Goal: Navigation & Orientation: Find specific page/section

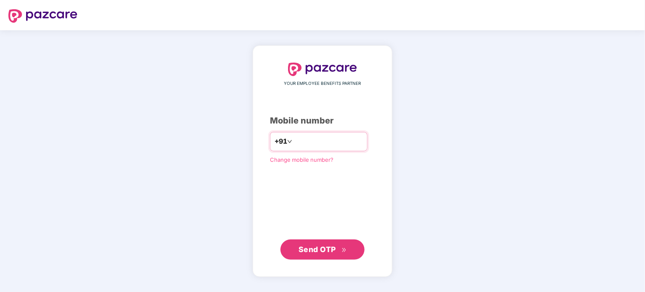
click at [310, 141] on input "number" at bounding box center [328, 141] width 69 height 13
type input "**********"
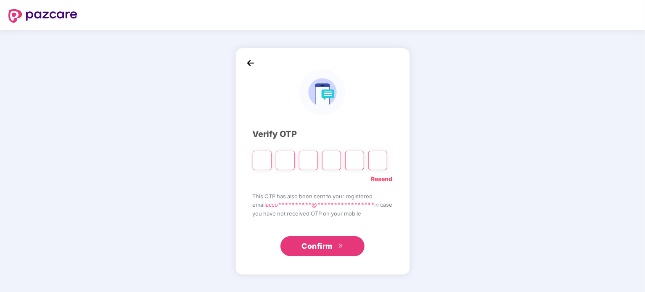
type input "*"
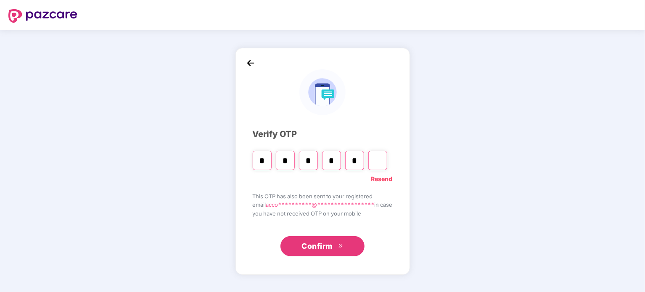
type input "*"
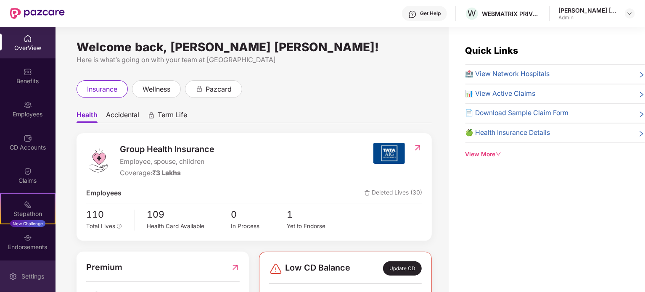
click at [15, 274] on img at bounding box center [13, 276] width 8 height 8
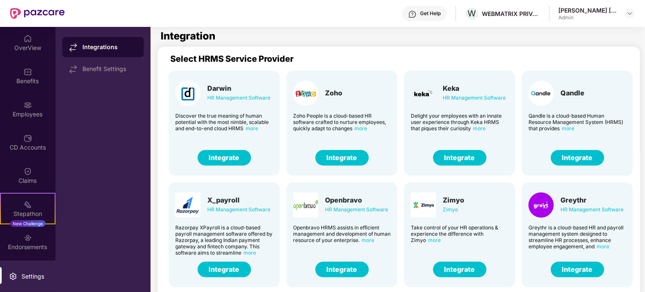
click at [460, 158] on button "Integrate" at bounding box center [459, 158] width 53 height 16
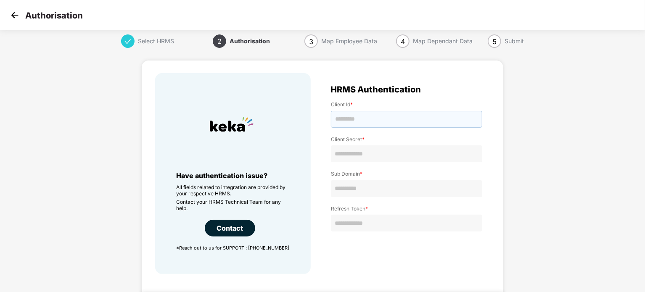
click at [393, 118] on input "text" at bounding box center [406, 119] width 151 height 17
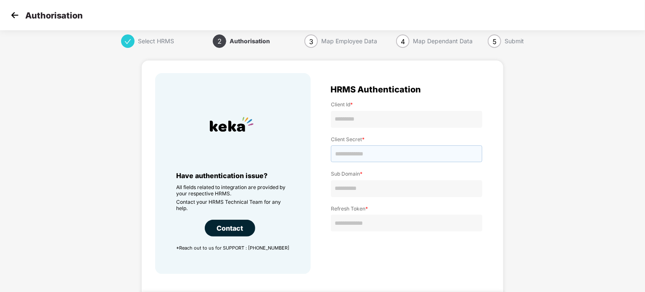
click at [387, 153] on input "text" at bounding box center [406, 153] width 151 height 17
click at [15, 16] on img at bounding box center [14, 15] width 13 height 13
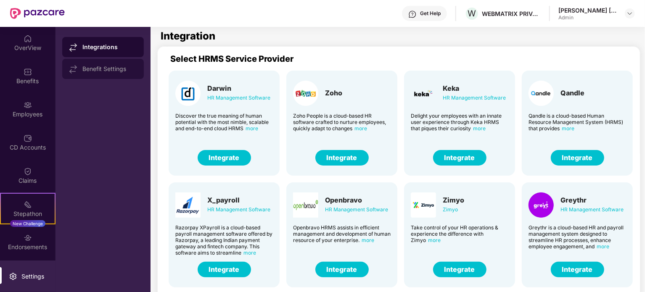
click at [83, 75] on div "Benefit Settings" at bounding box center [103, 69] width 82 height 20
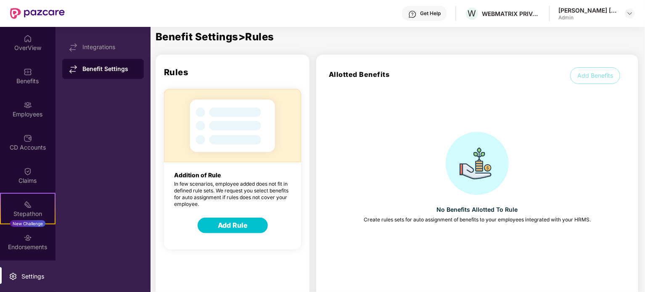
click at [587, 10] on div "[PERSON_NAME] [PERSON_NAME]" at bounding box center [587, 10] width 59 height 8
click at [628, 14] on img at bounding box center [629, 13] width 7 height 7
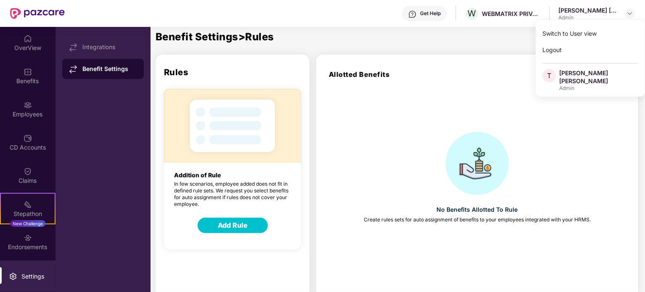
click at [429, 11] on div "Get Help" at bounding box center [430, 13] width 21 height 7
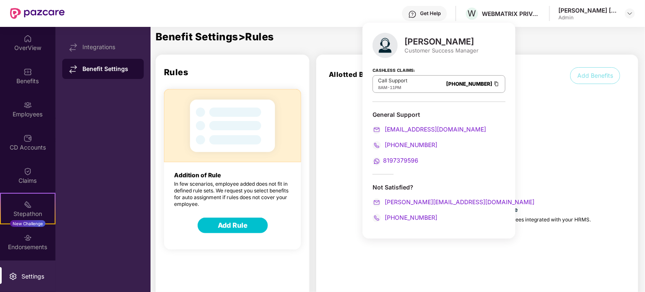
click at [403, 239] on div "[PERSON_NAME] Customer Success Manager Cashless Claims: Call Support 8AM - 11PM…" at bounding box center [438, 131] width 153 height 216
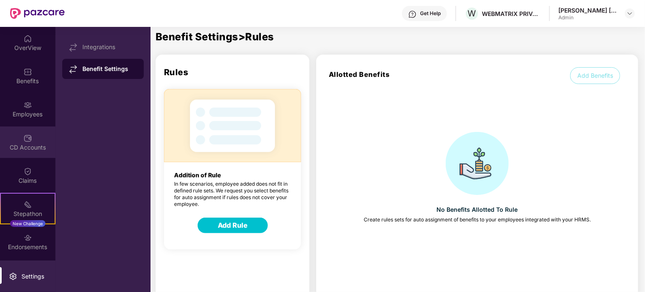
click at [25, 155] on div "CD Accounts" at bounding box center [27, 142] width 55 height 32
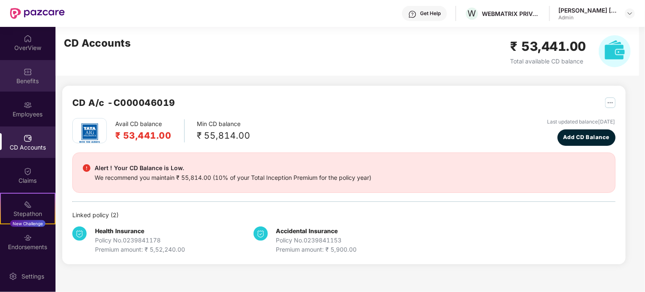
click at [29, 83] on div "Benefits" at bounding box center [27, 81] width 55 height 8
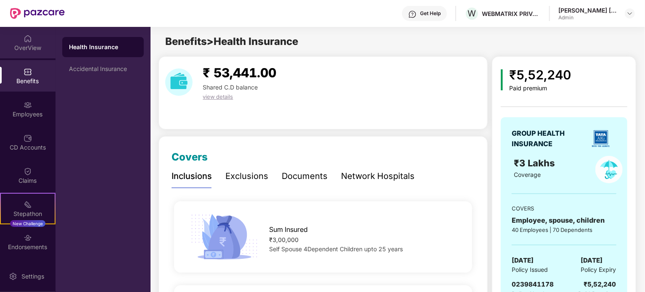
click at [28, 48] on div "OverView" at bounding box center [27, 48] width 55 height 8
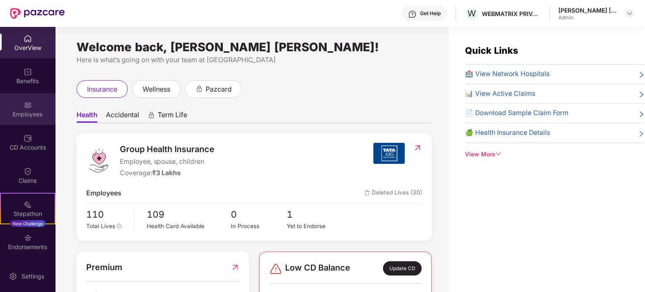
click at [26, 109] on div "Employees" at bounding box center [27, 109] width 55 height 32
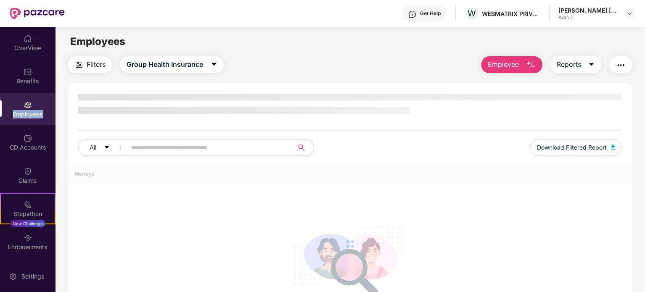
click at [26, 109] on div "Employees" at bounding box center [27, 109] width 55 height 32
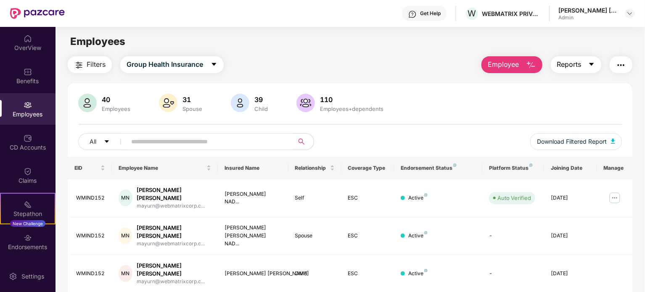
click at [588, 63] on icon "caret-down" at bounding box center [591, 64] width 7 height 7
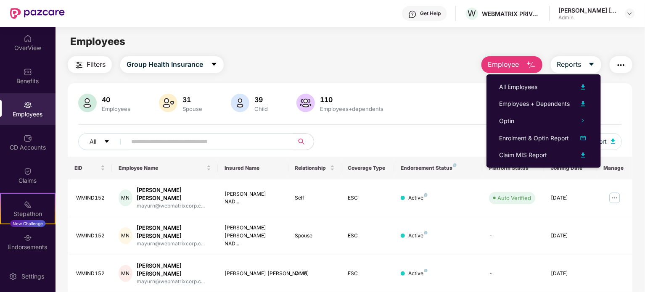
click at [614, 67] on button "button" at bounding box center [620, 64] width 23 height 17
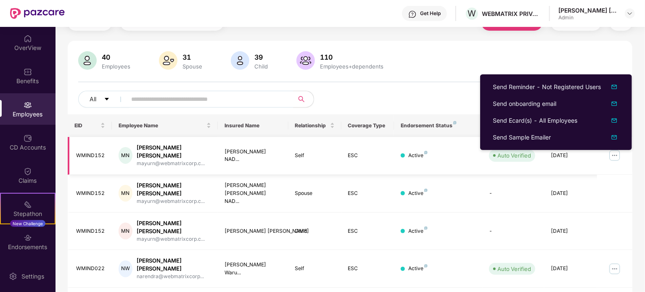
scroll to position [42, 0]
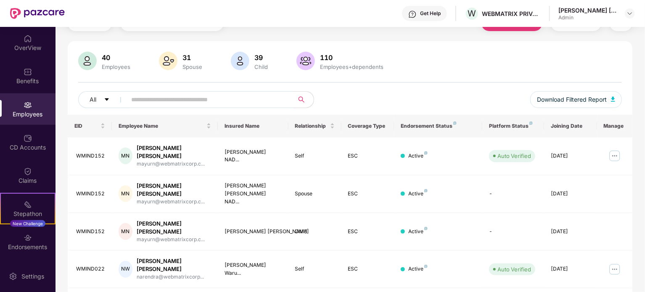
click at [424, 80] on div "40 Employees 31 Spouse 39 Child [DEMOGRAPHIC_DATA] Employees+dependents All Dow…" at bounding box center [350, 83] width 564 height 63
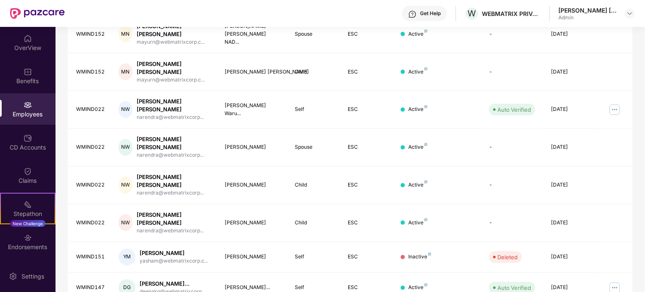
scroll to position [258, 0]
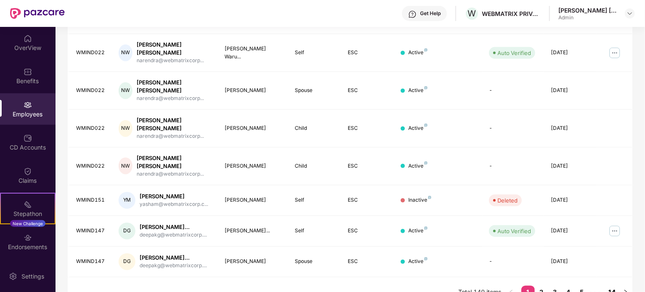
click at [612, 286] on link "14" at bounding box center [611, 292] width 13 height 13
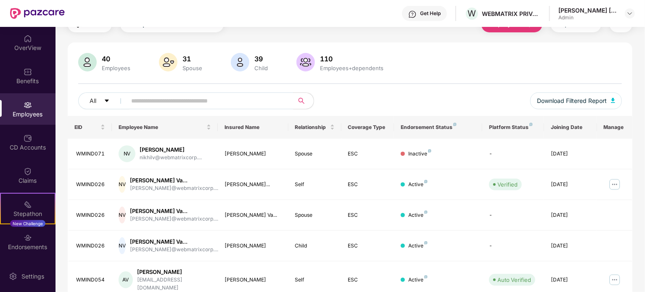
scroll to position [223, 0]
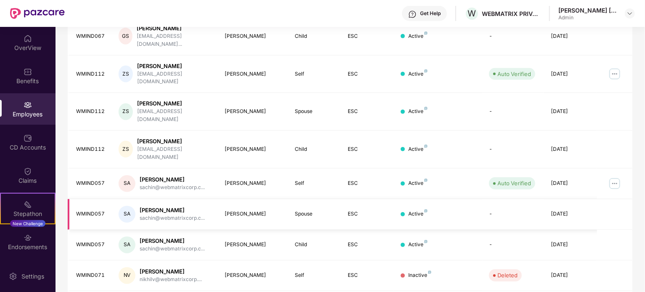
scroll to position [0, 0]
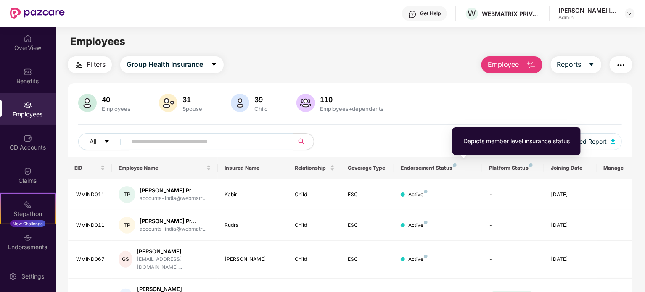
click at [455, 165] on div "Endorsement Status" at bounding box center [437, 168] width 75 height 7
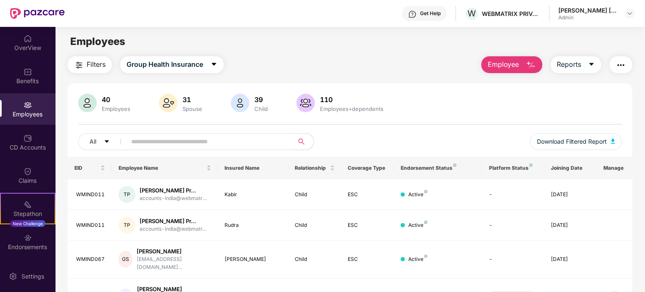
drag, startPoint x: 569, startPoint y: 167, endPoint x: 569, endPoint y: 162, distance: 5.1
click at [569, 162] on th "Joining Date" at bounding box center [570, 168] width 53 height 23
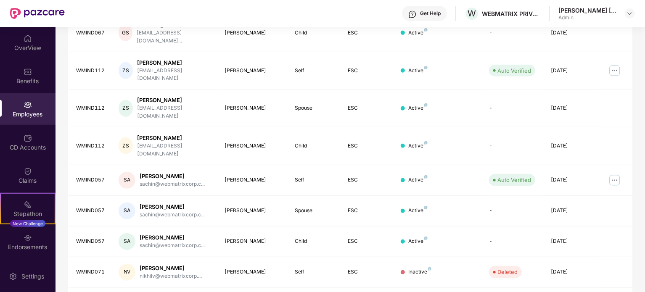
scroll to position [227, 0]
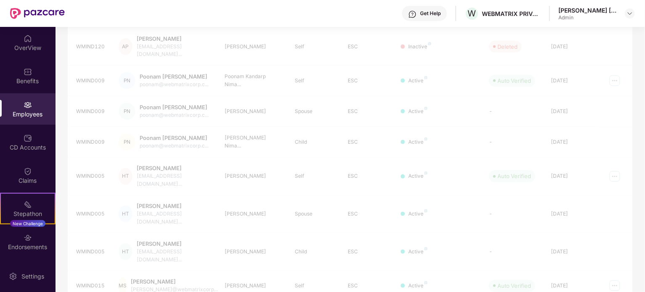
scroll to position [223, 0]
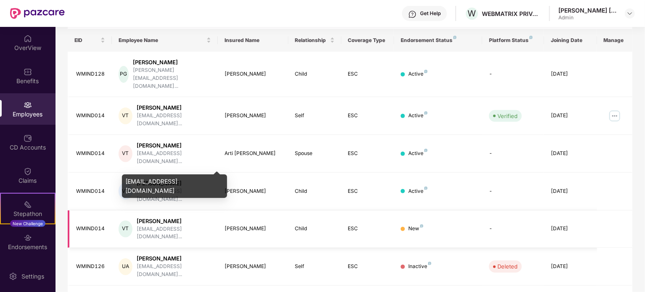
scroll to position [126, 0]
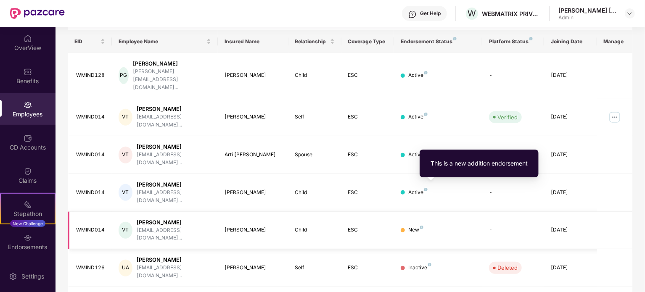
click at [420, 226] on img at bounding box center [421, 227] width 3 height 3
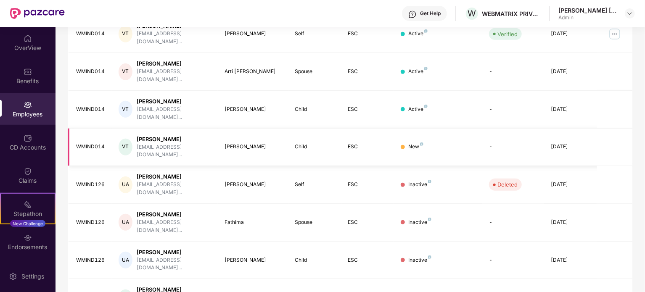
scroll to position [223, 0]
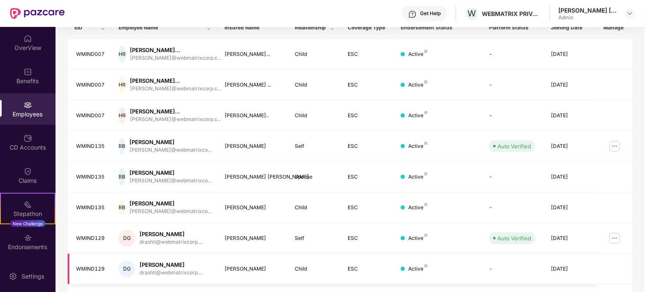
scroll to position [244, 0]
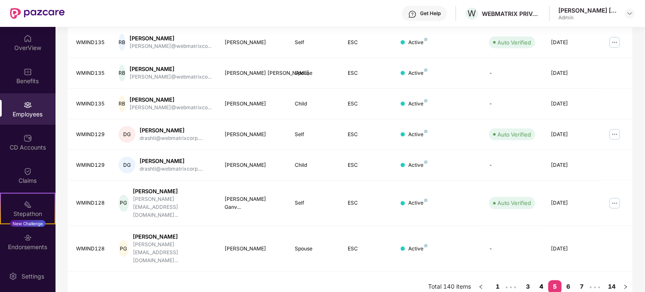
click at [542, 280] on link "4" at bounding box center [540, 286] width 13 height 13
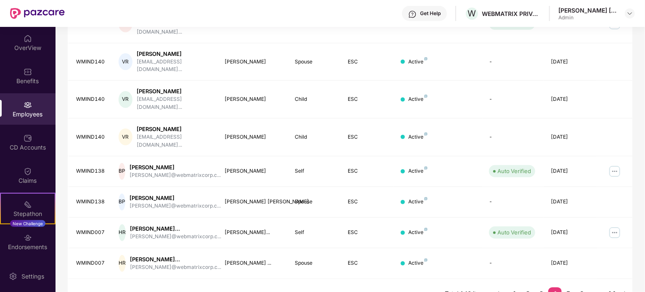
scroll to position [237, 0]
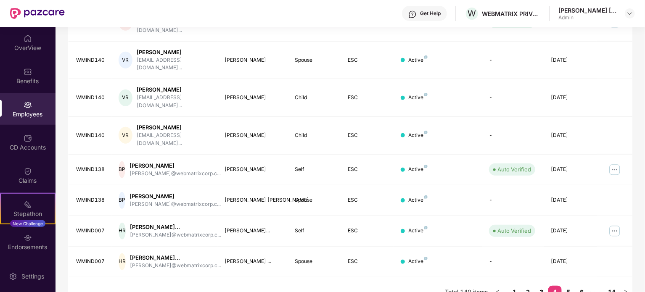
click at [541, 286] on link "3" at bounding box center [540, 292] width 13 height 13
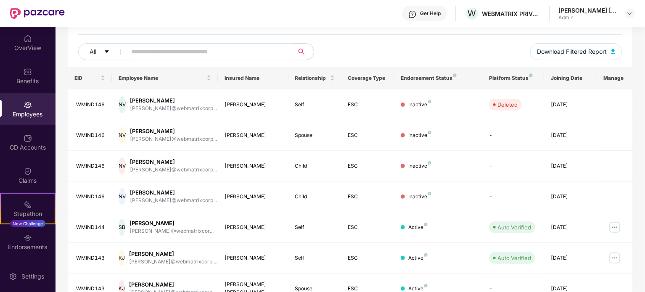
scroll to position [223, 0]
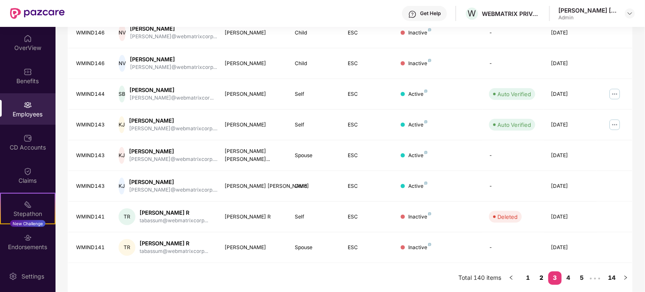
click at [540, 277] on link "2" at bounding box center [540, 277] width 13 height 13
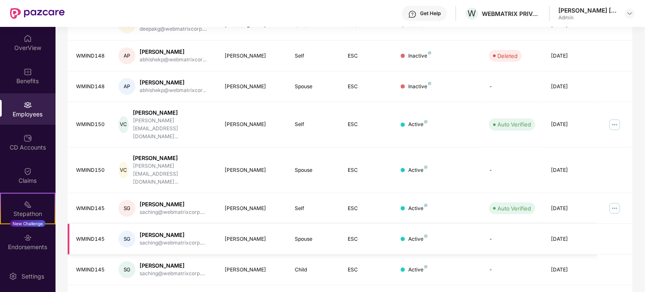
scroll to position [237, 0]
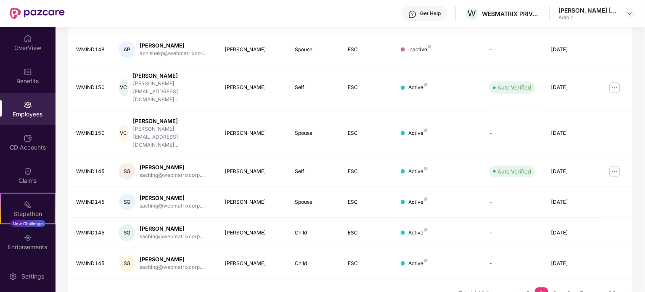
click at [528, 287] on link "1" at bounding box center [527, 293] width 13 height 13
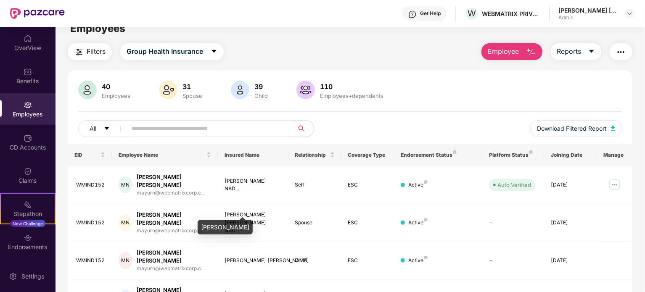
scroll to position [0, 0]
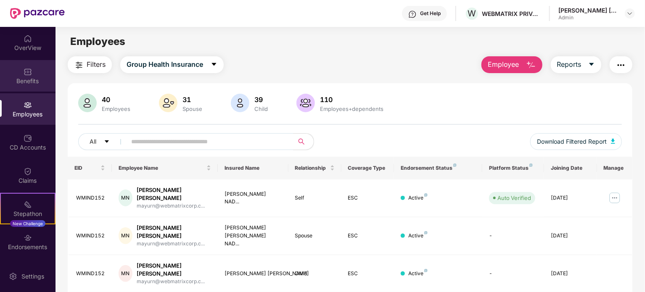
click at [28, 70] on img at bounding box center [28, 72] width 8 height 8
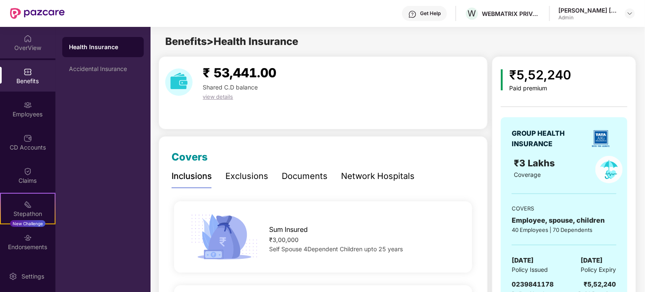
click at [27, 50] on div "OverView" at bounding box center [27, 48] width 55 height 8
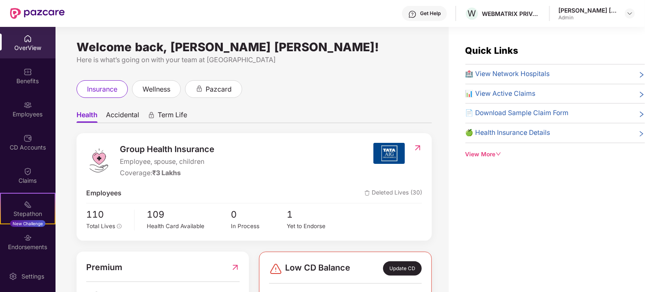
click at [25, 47] on div "OverView" at bounding box center [27, 48] width 55 height 8
click at [419, 147] on img at bounding box center [417, 148] width 9 height 8
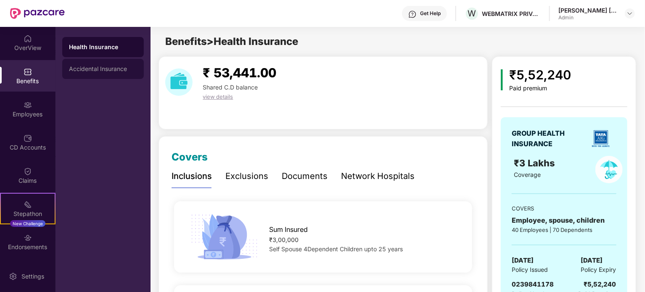
click at [76, 72] on div "Accidental Insurance" at bounding box center [103, 69] width 68 height 7
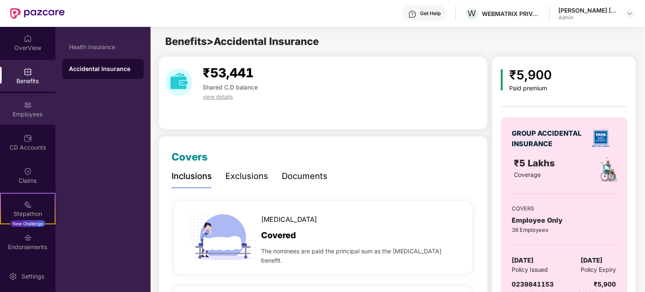
click at [25, 108] on img at bounding box center [28, 105] width 8 height 8
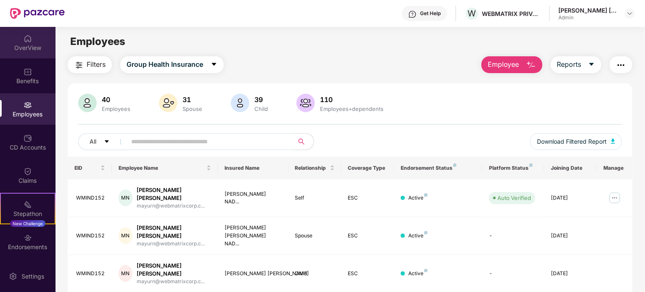
click at [33, 51] on div "OverView" at bounding box center [27, 48] width 55 height 8
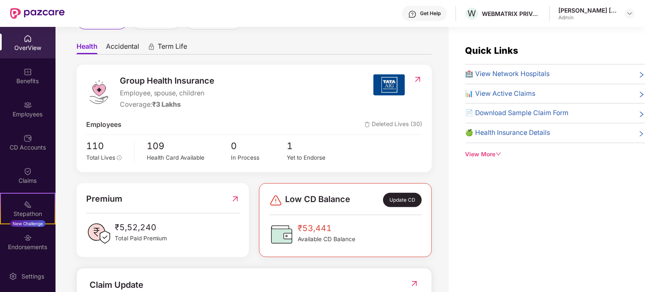
scroll to position [71, 0]
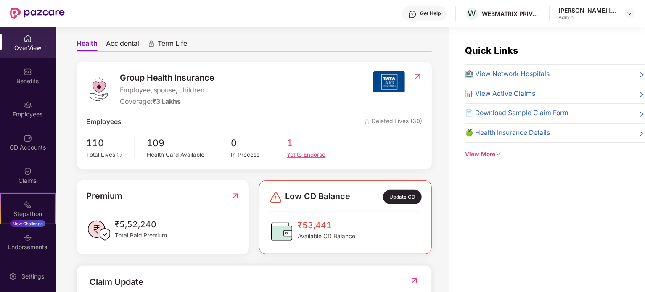
click at [291, 147] on span "1" at bounding box center [315, 143] width 56 height 14
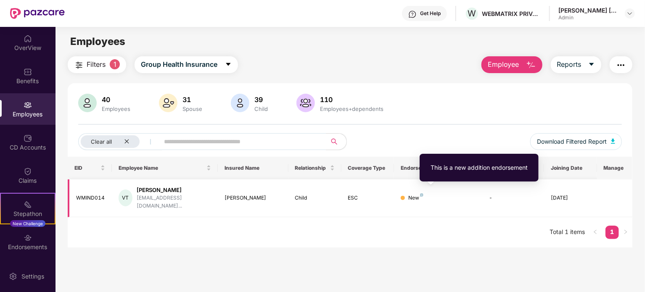
click at [422, 193] on img at bounding box center [421, 194] width 3 height 3
